Goal: Task Accomplishment & Management: Manage account settings

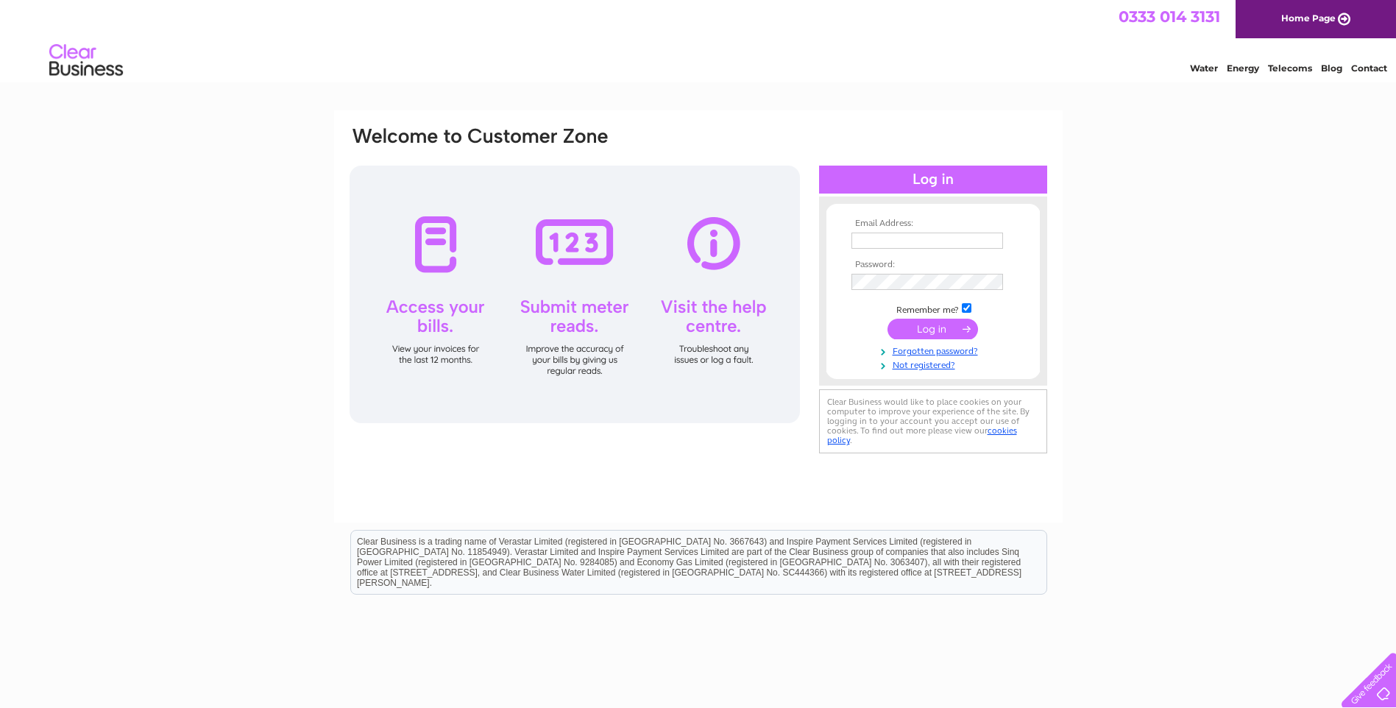
type input "bess@philiphaugh.com"
click at [909, 321] on input "submit" at bounding box center [933, 329] width 91 height 21
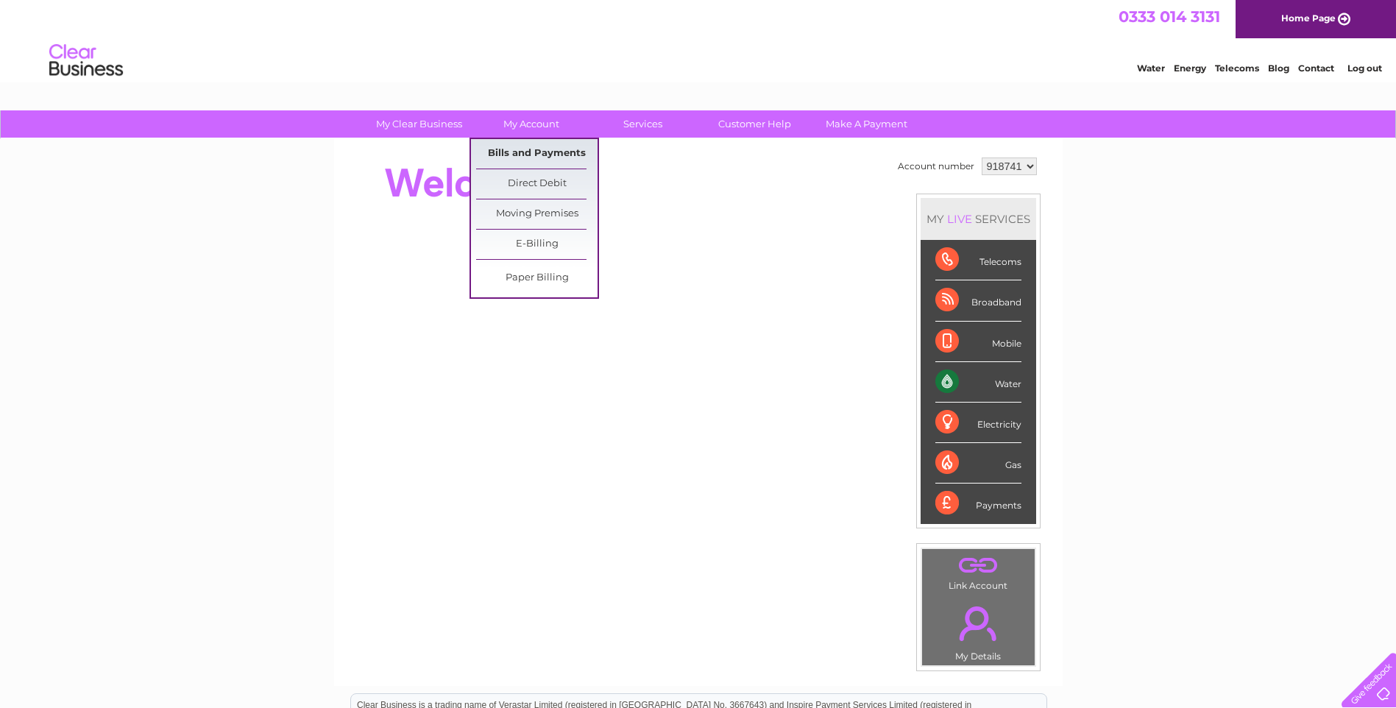
click at [511, 153] on link "Bills and Payments" at bounding box center [536, 153] width 121 height 29
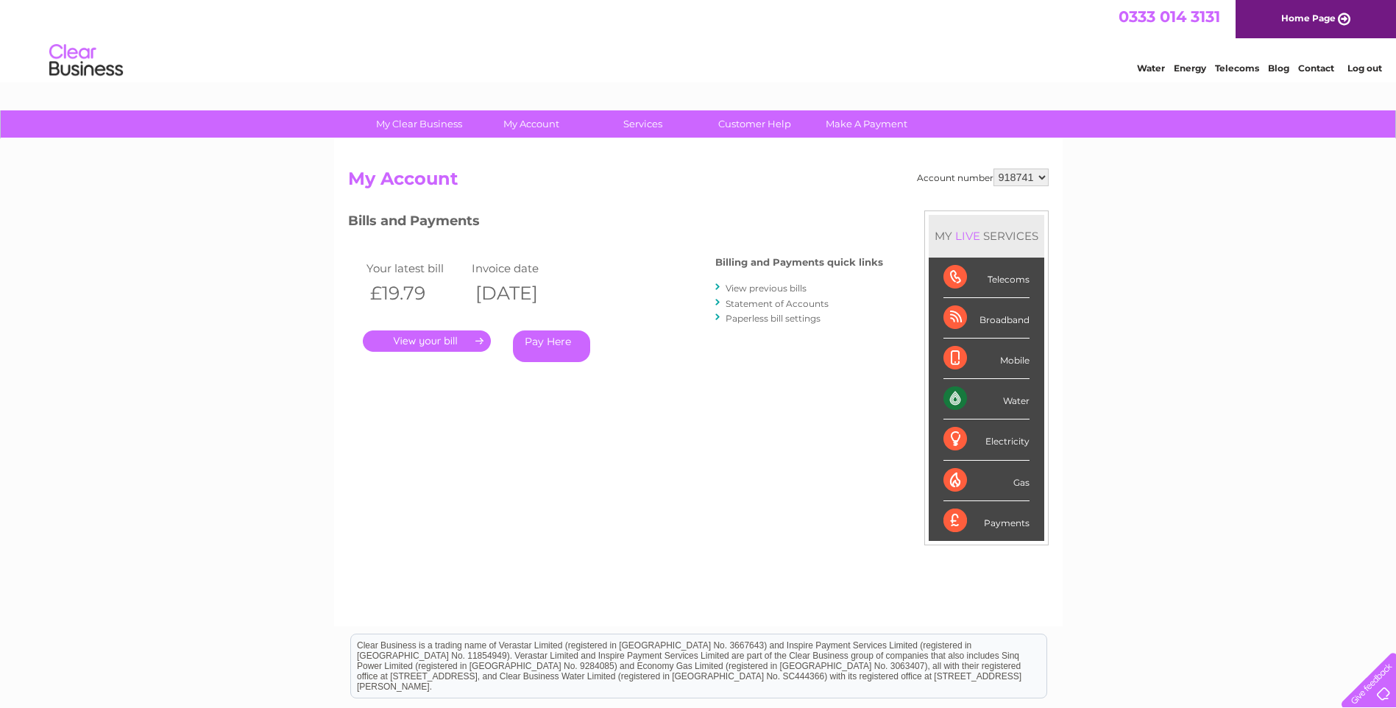
click at [425, 330] on div ". Pay Here" at bounding box center [510, 319] width 294 height 22
click at [423, 335] on link "." at bounding box center [427, 341] width 128 height 21
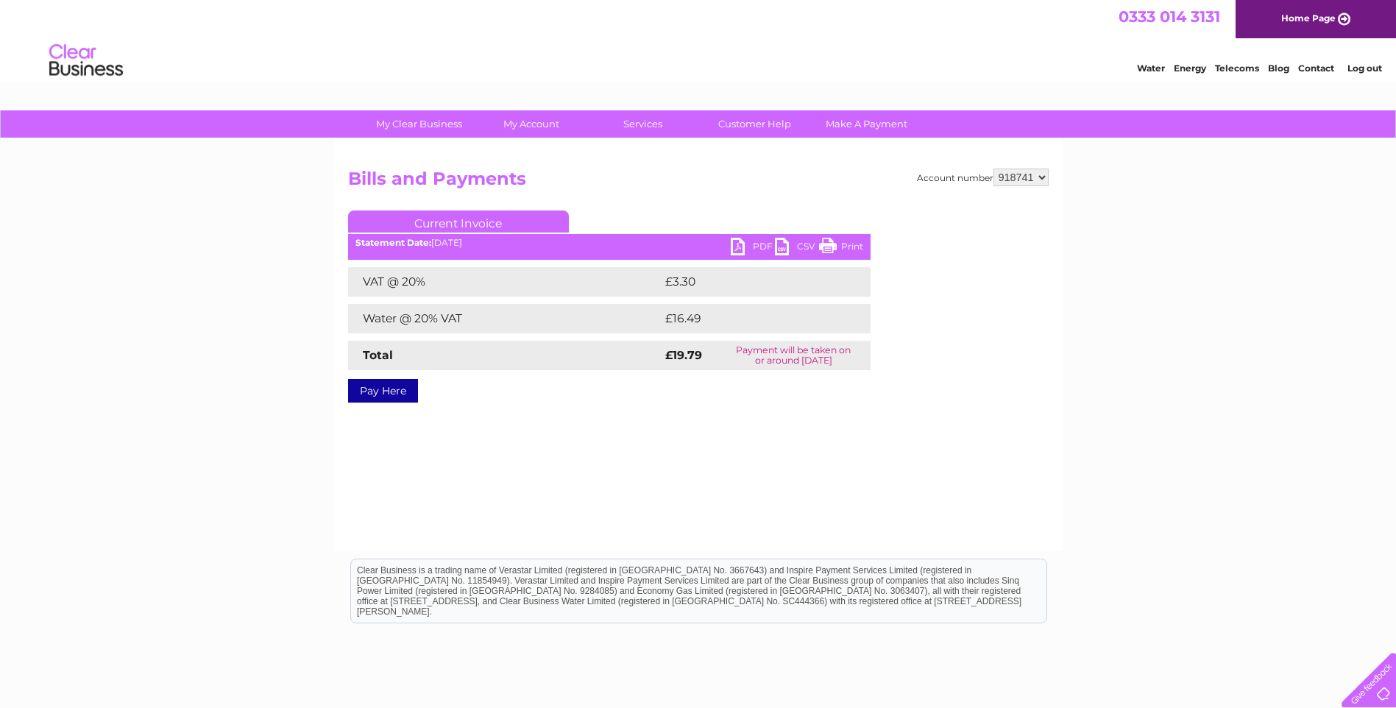
click at [744, 244] on link "PDF" at bounding box center [753, 248] width 44 height 21
